Goal: Communication & Community: Answer question/provide support

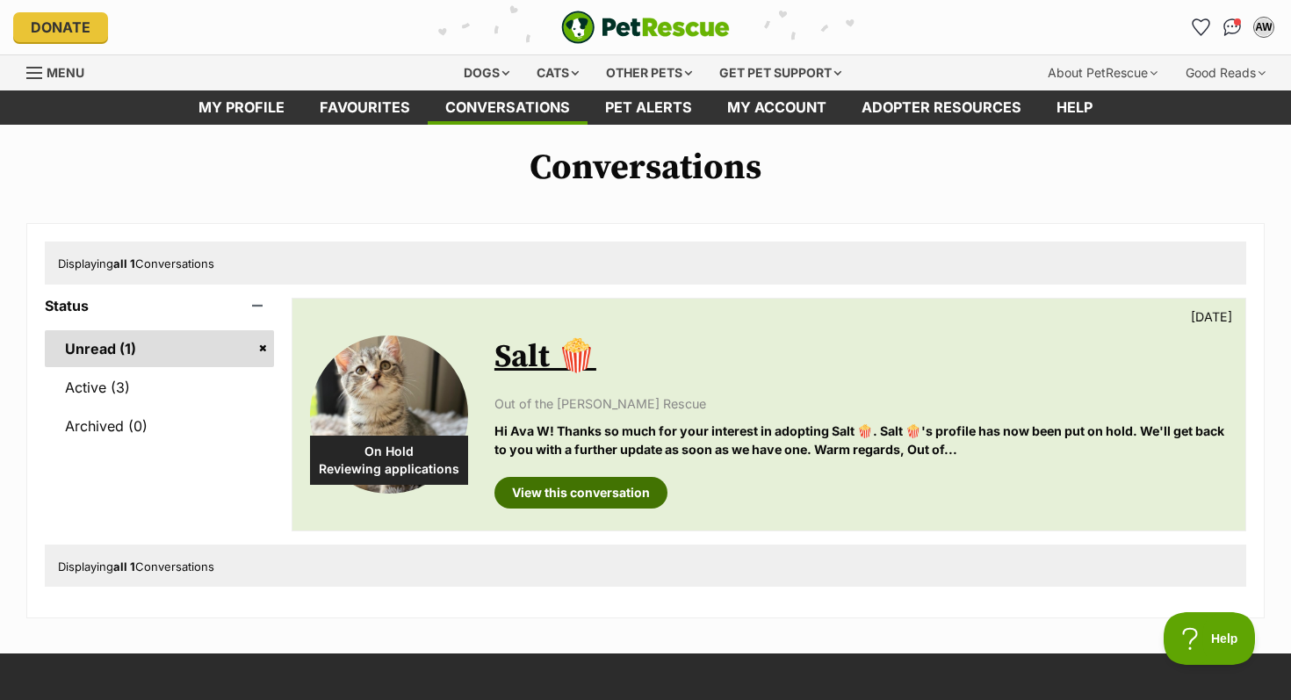
scroll to position [9, 0]
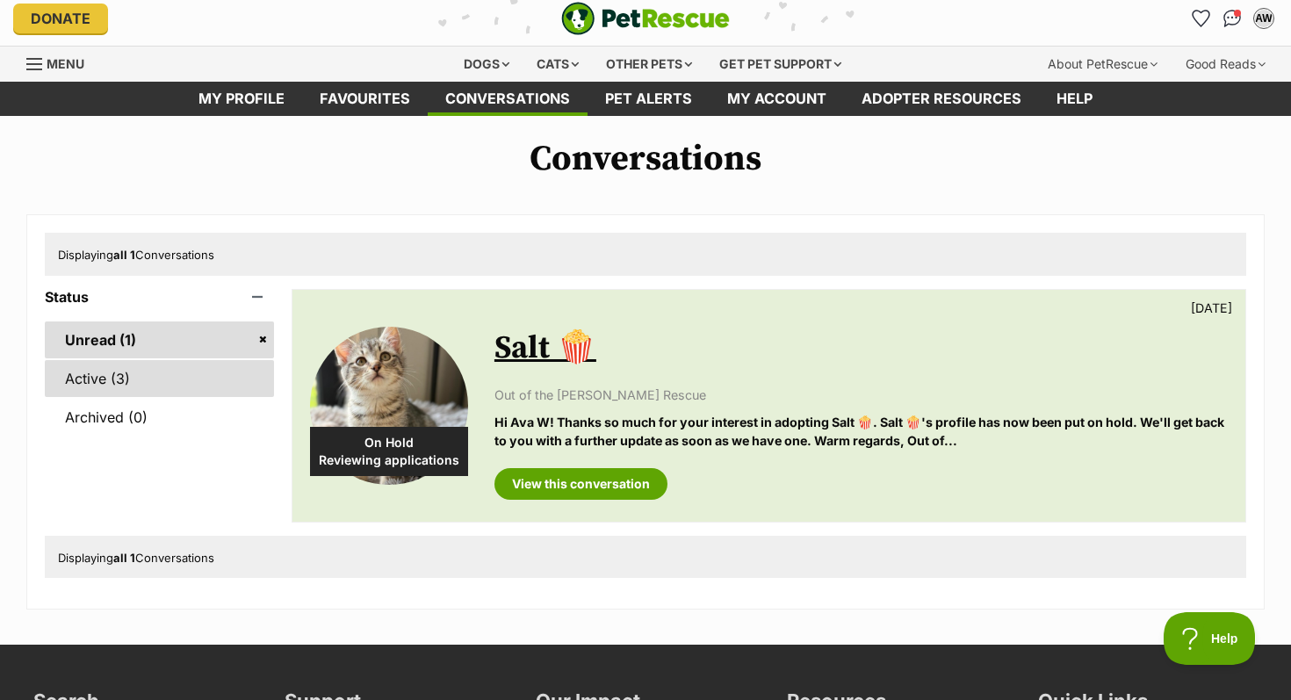
click at [172, 372] on link "Active (3)" at bounding box center [159, 378] width 229 height 37
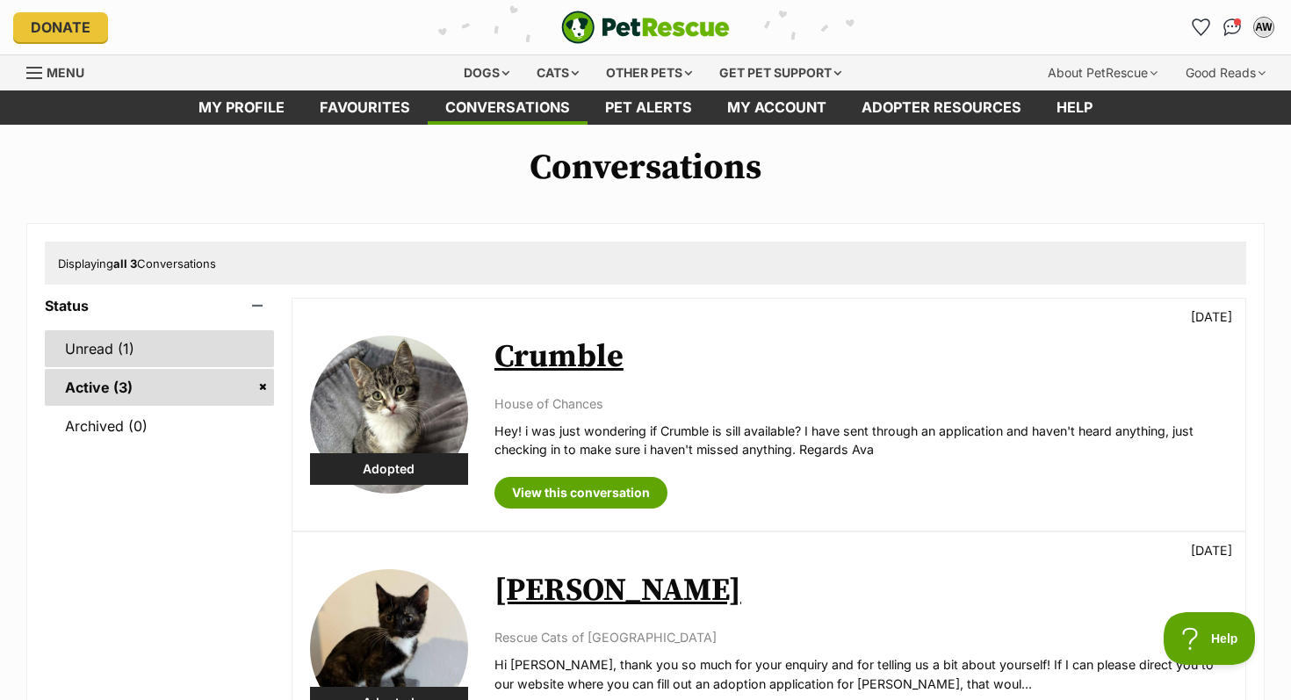
click at [182, 358] on link "Unread (1)" at bounding box center [159, 348] width 229 height 37
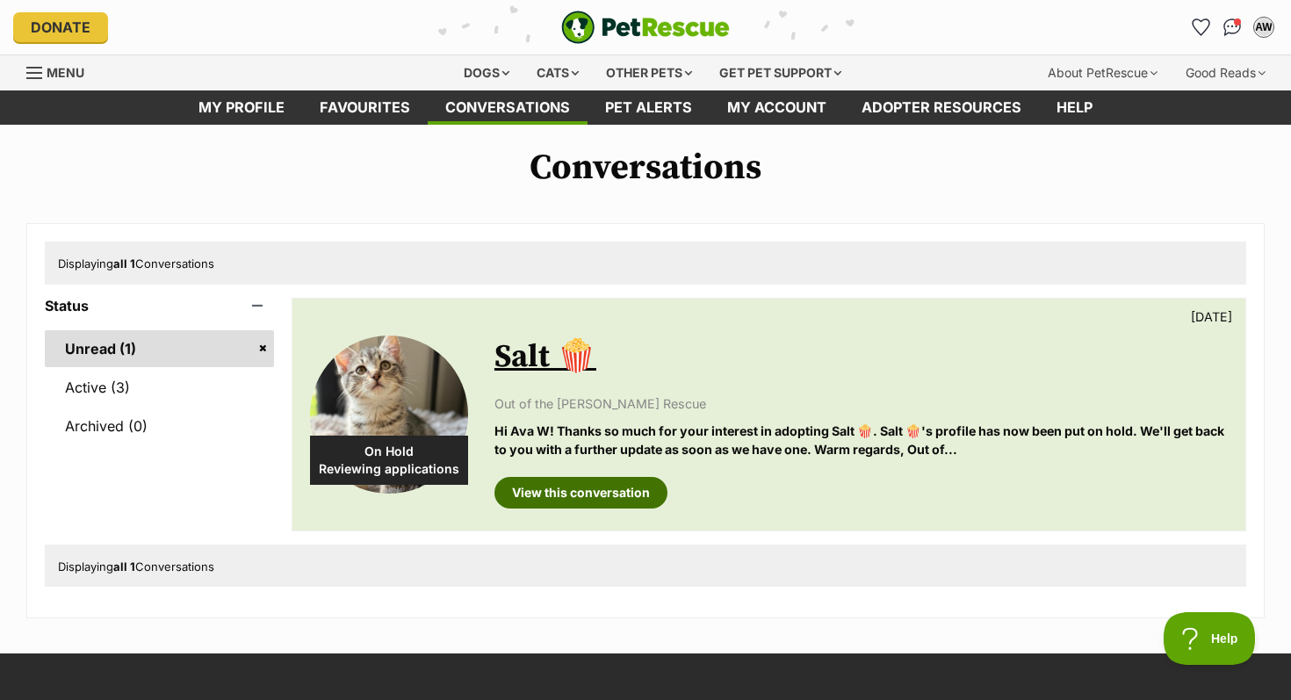
click at [572, 495] on link "View this conversation" at bounding box center [580, 493] width 173 height 32
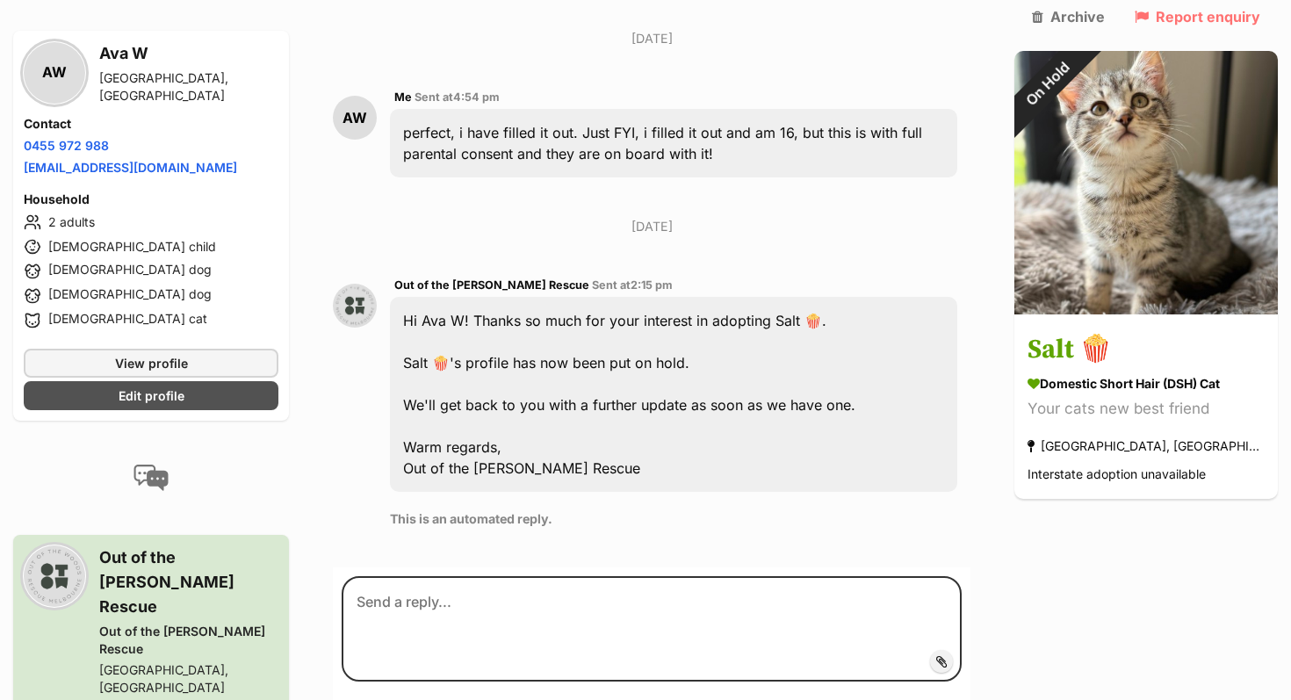
scroll to position [1241, 0]
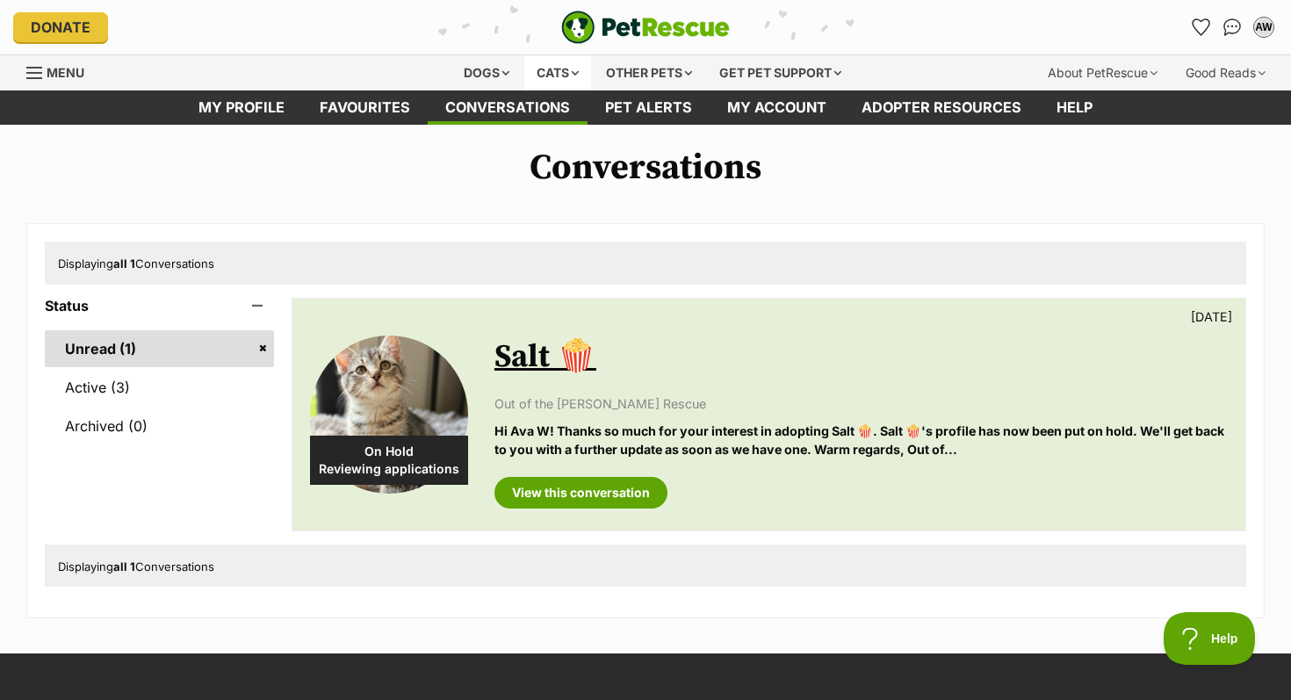
click at [549, 76] on div "Cats" at bounding box center [557, 72] width 67 height 35
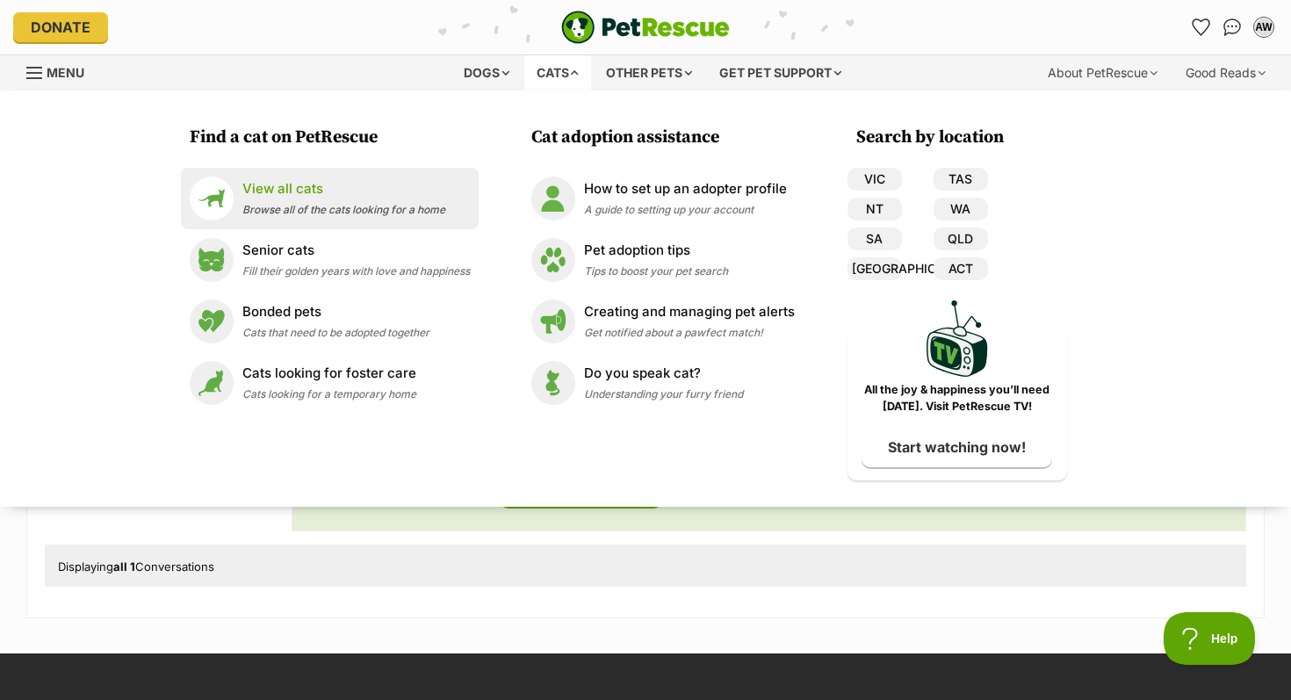
click at [303, 193] on p "View all cats" at bounding box center [343, 189] width 203 height 20
